Goal: Information Seeking & Learning: Learn about a topic

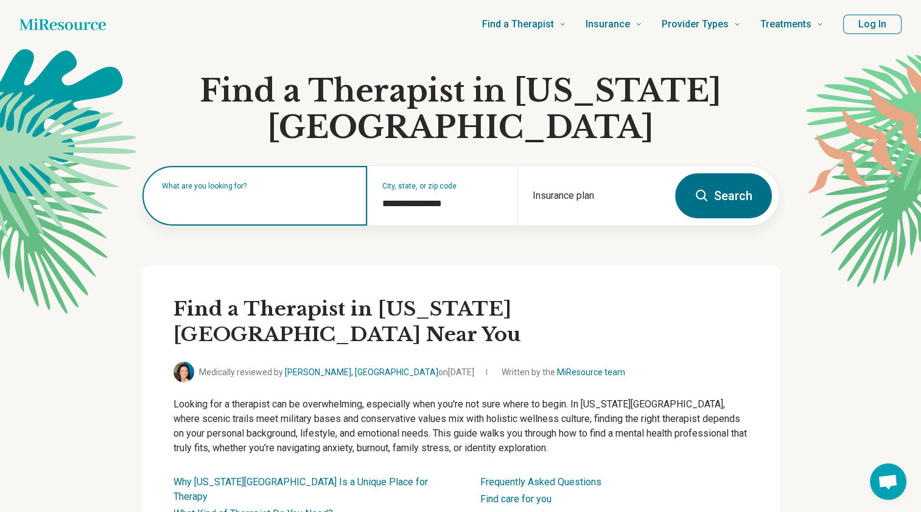
click at [257, 195] on input "text" at bounding box center [257, 202] width 191 height 15
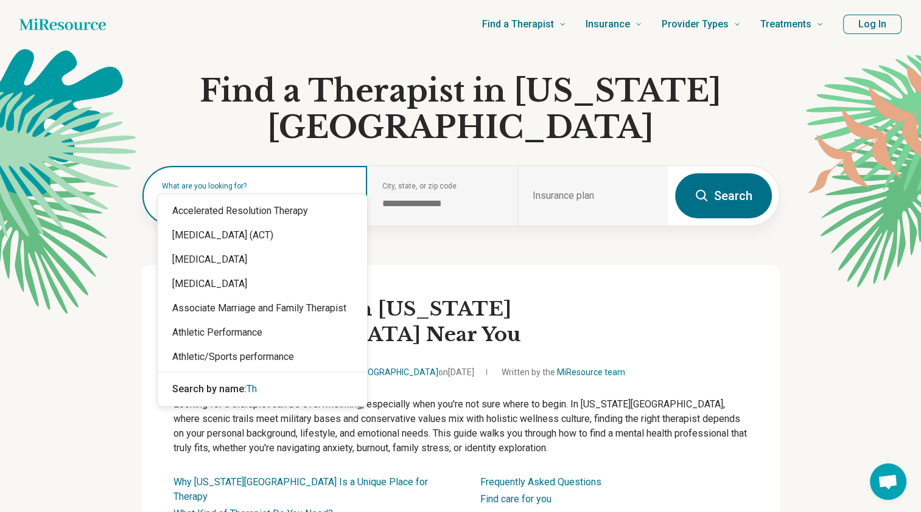
type input "*"
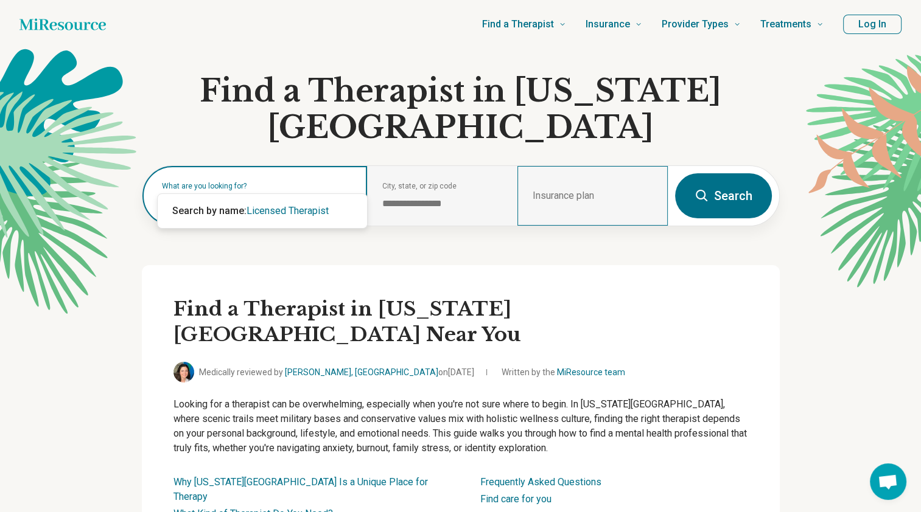
type input "**********"
click at [575, 166] on div "Insurance plan" at bounding box center [592, 196] width 150 height 60
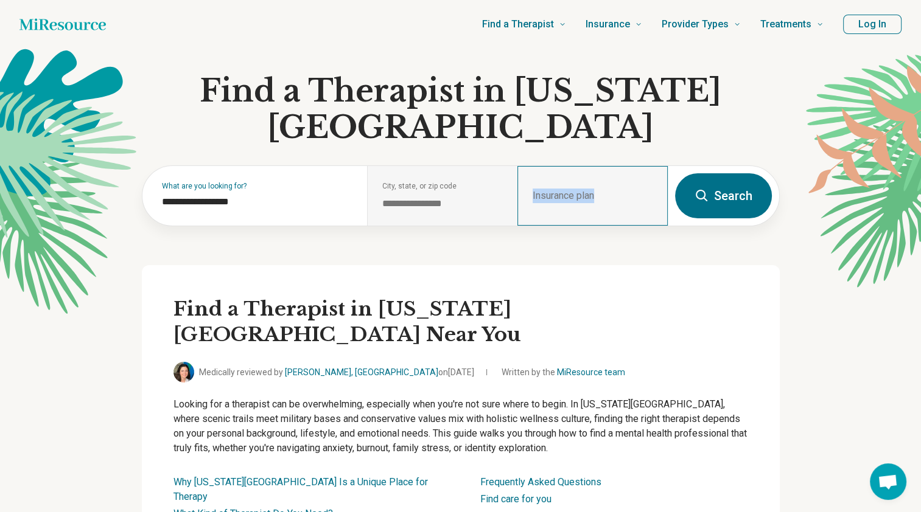
click at [598, 166] on div "Insurance plan" at bounding box center [592, 196] width 150 height 60
click at [576, 297] on h2 "Find a Therapist in [US_STATE][GEOGRAPHIC_DATA] Near You" at bounding box center [460, 322] width 575 height 51
click at [575, 166] on div "Insurance plan" at bounding box center [592, 196] width 150 height 60
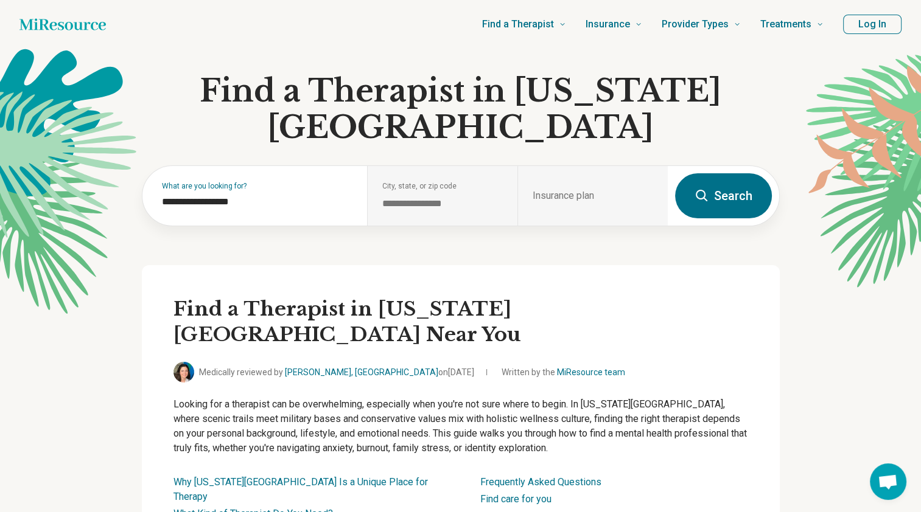
drag, startPoint x: 575, startPoint y: 158, endPoint x: 495, endPoint y: 235, distance: 110.6
click at [495, 265] on div "Find a Therapist in [US_STATE][GEOGRAPHIC_DATA] Near You Medically reviewed by …" at bounding box center [461, 417] width 638 height 305
click at [725, 173] on button "Search" at bounding box center [723, 195] width 97 height 45
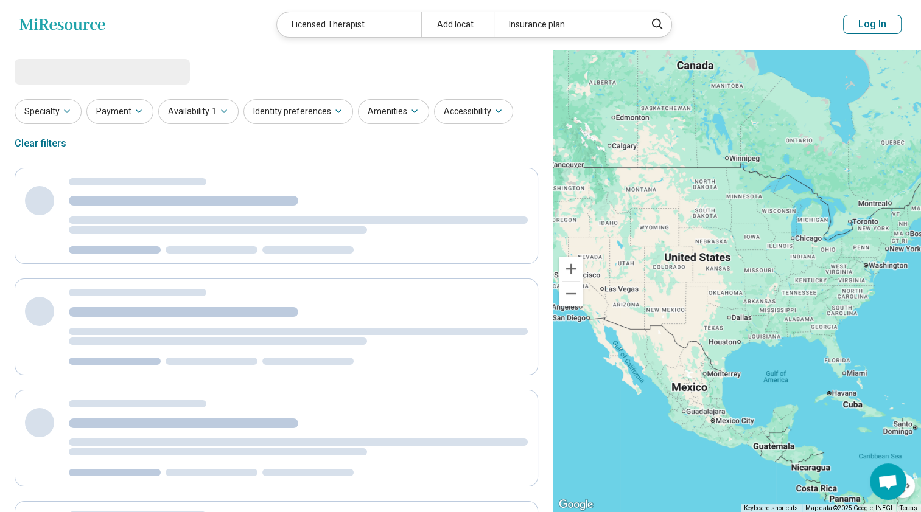
select select "***"
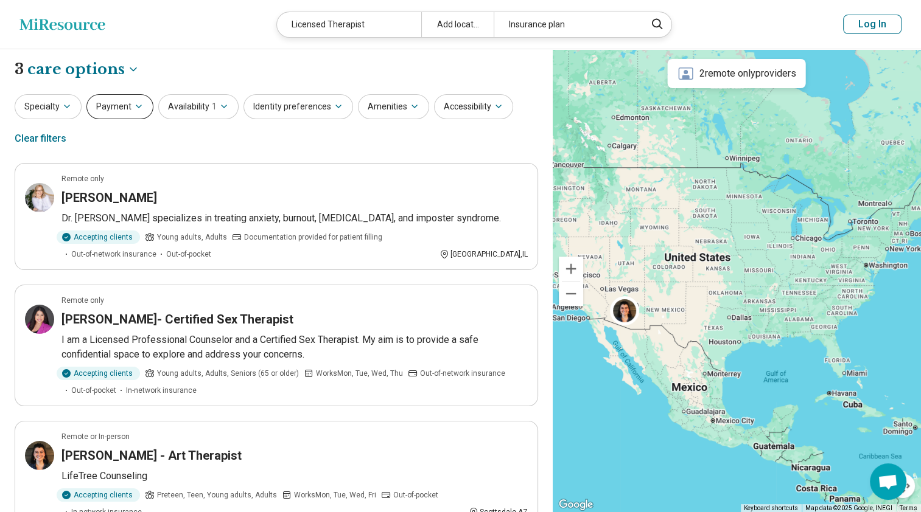
click at [134, 108] on icon "button" at bounding box center [139, 107] width 10 height 10
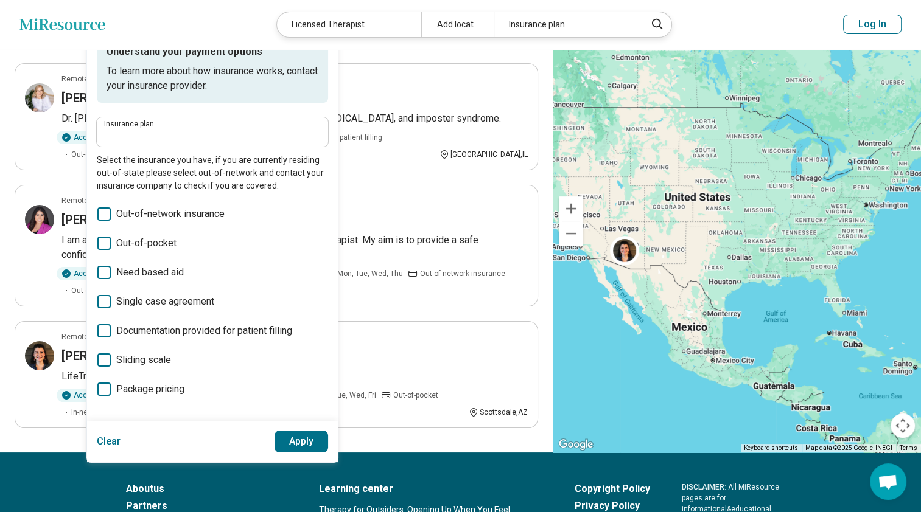
scroll to position [104, 0]
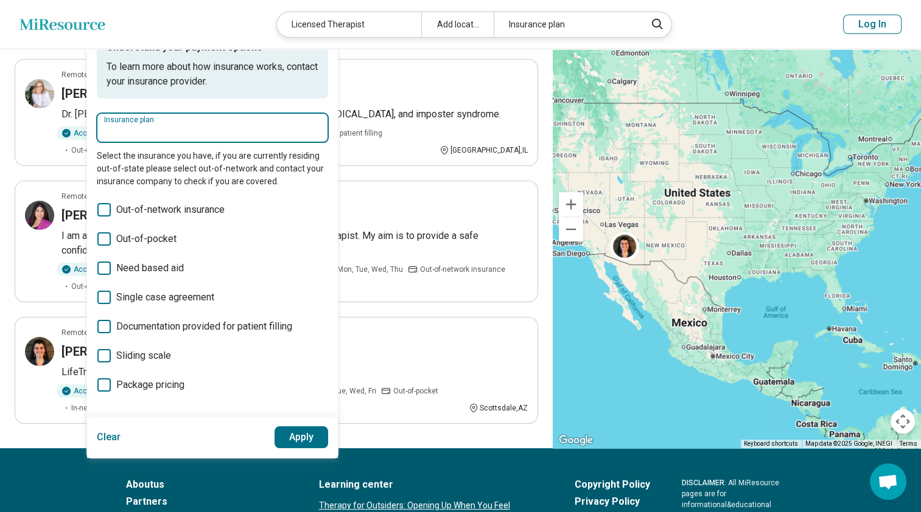
click at [138, 131] on input "Insurance plan" at bounding box center [212, 131] width 217 height 15
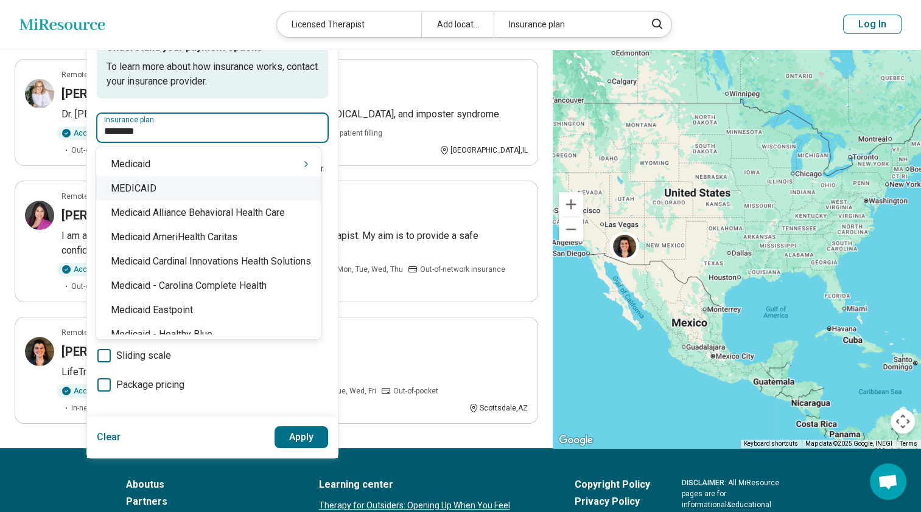
click at [137, 186] on div "MEDICAID" at bounding box center [208, 189] width 225 height 24
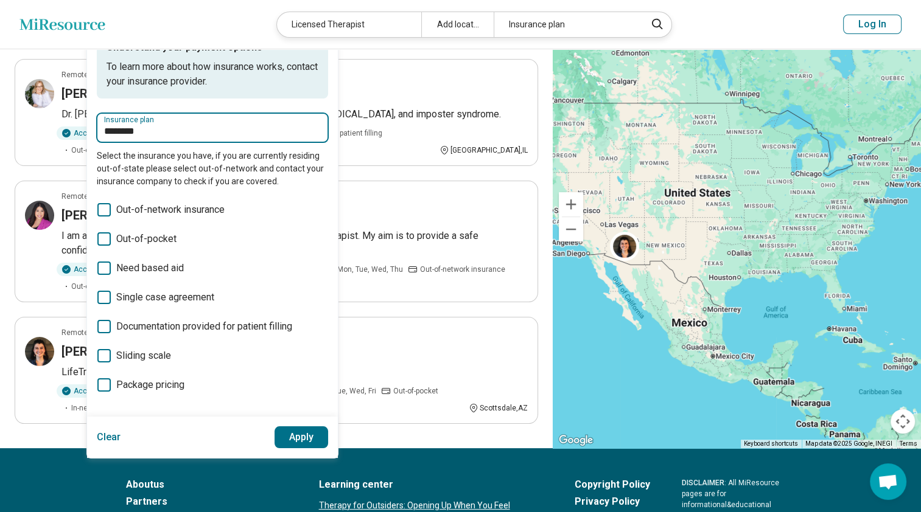
type input "********"
click at [297, 441] on button "Apply" at bounding box center [301, 438] width 54 height 22
